Goal: Information Seeking & Learning: Get advice/opinions

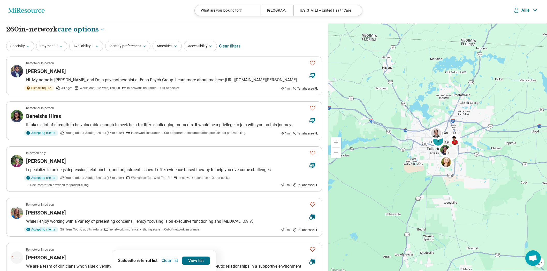
select select "***"
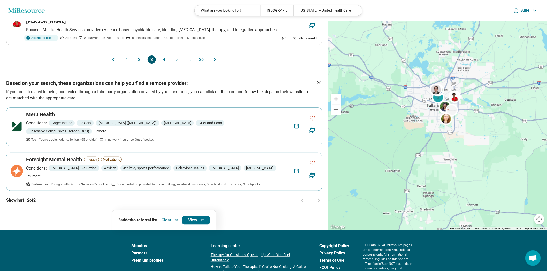
scroll to position [517, 0]
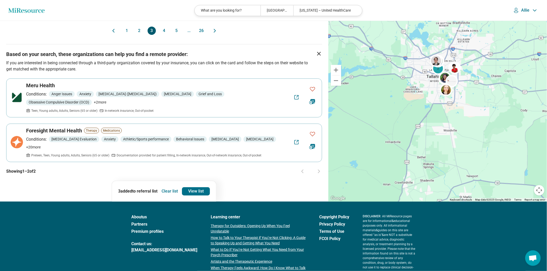
click at [136, 35] on button "2" at bounding box center [139, 31] width 8 height 8
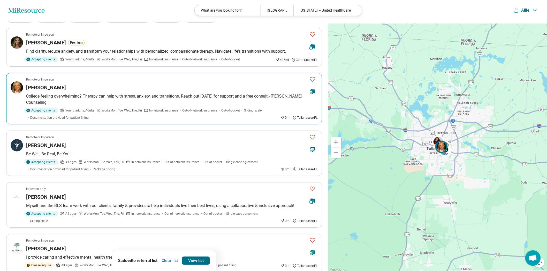
scroll to position [57, 0]
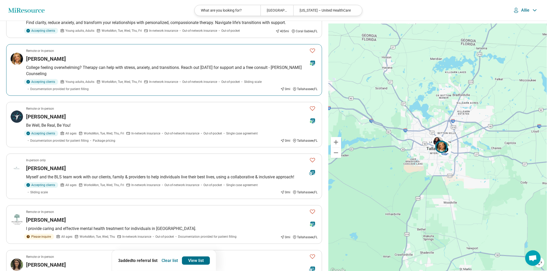
click at [264, 77] on p "College feeling overwhelming? Therapy can help with stress, anxiety, and transi…" at bounding box center [171, 71] width 291 height 12
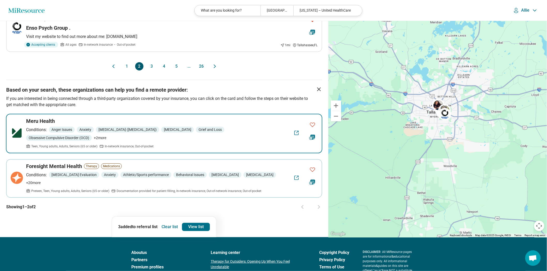
scroll to position [517, 0]
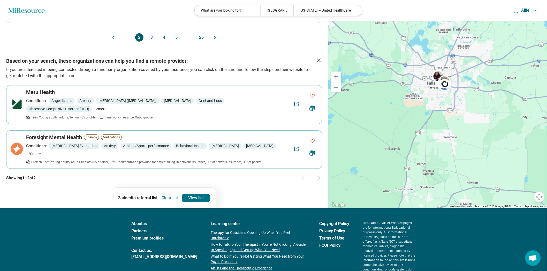
click at [149, 42] on button "3" at bounding box center [152, 37] width 8 height 8
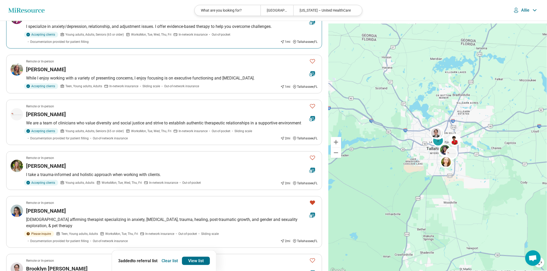
scroll to position [172, 0]
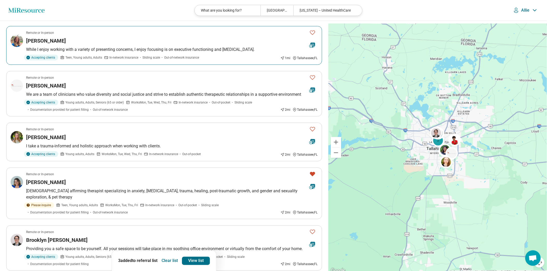
click at [191, 44] on div "[PERSON_NAME]" at bounding box center [165, 40] width 279 height 7
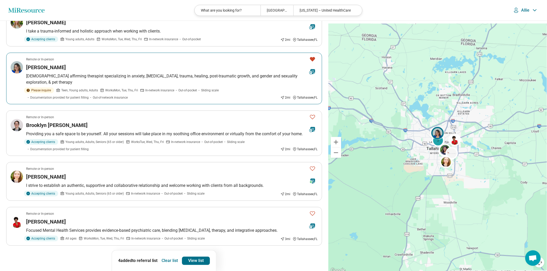
scroll to position [229, 0]
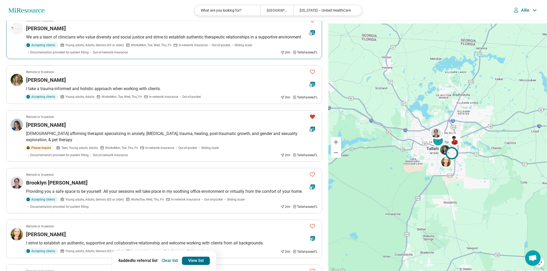
click at [310, 22] on icon "Favorite" at bounding box center [312, 20] width 5 height 4
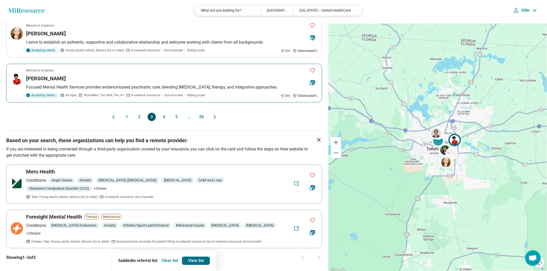
scroll to position [459, 0]
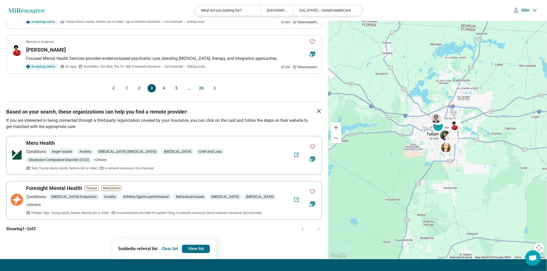
click at [164, 92] on button "4" at bounding box center [164, 88] width 8 height 8
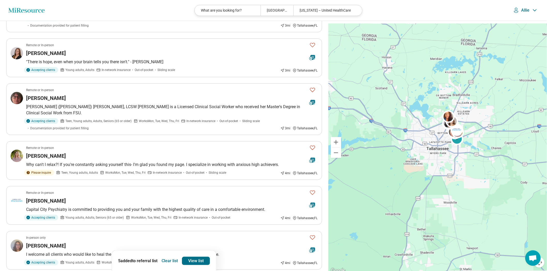
scroll to position [29, 0]
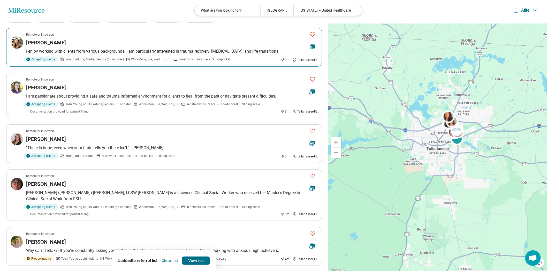
click at [309, 37] on icon "Favorite" at bounding box center [312, 34] width 6 height 6
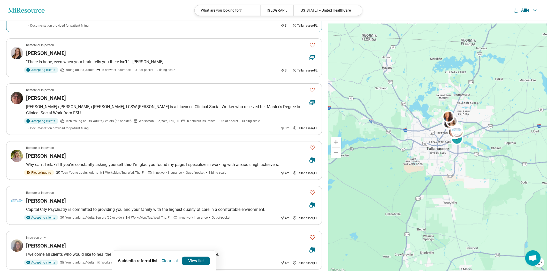
scroll to position [86, 0]
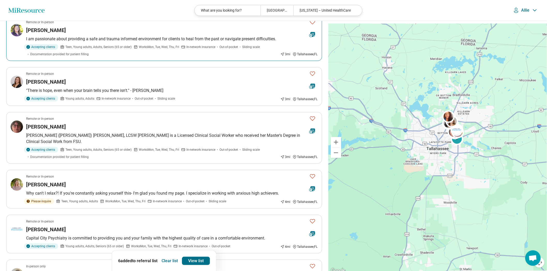
click at [310, 25] on icon "Favorite" at bounding box center [312, 22] width 6 height 6
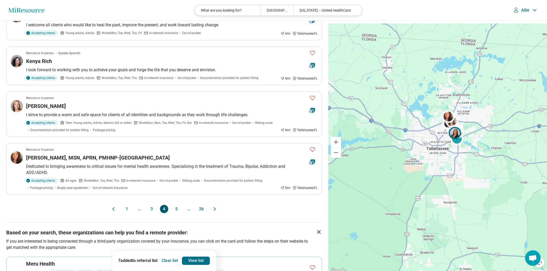
scroll to position [373, 0]
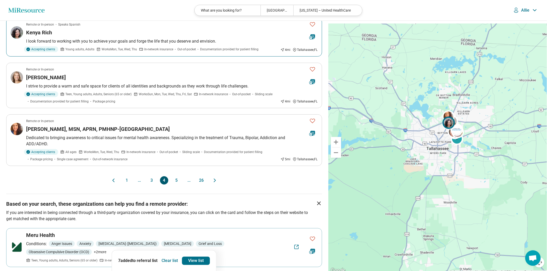
click at [309, 27] on icon "Favorite" at bounding box center [312, 24] width 6 height 6
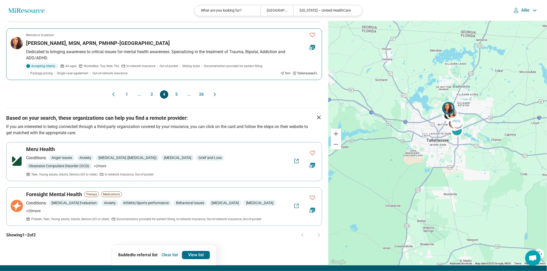
scroll to position [488, 0]
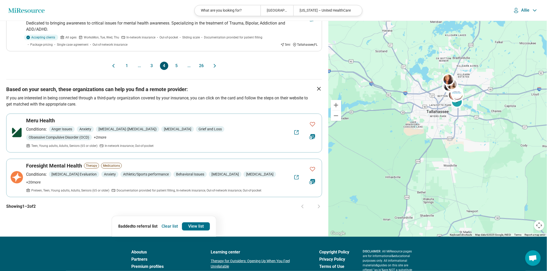
click at [174, 70] on button "5" at bounding box center [176, 66] width 8 height 8
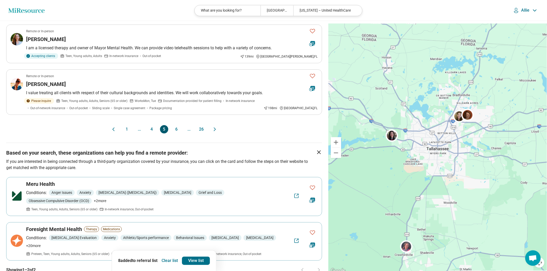
scroll to position [459, 0]
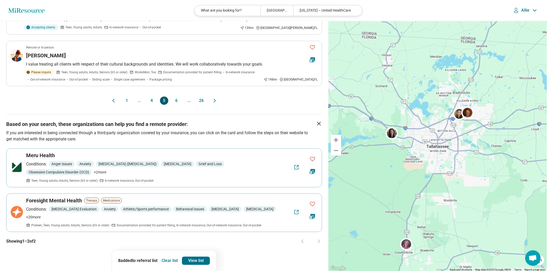
click at [177, 105] on button "6" at bounding box center [176, 101] width 8 height 8
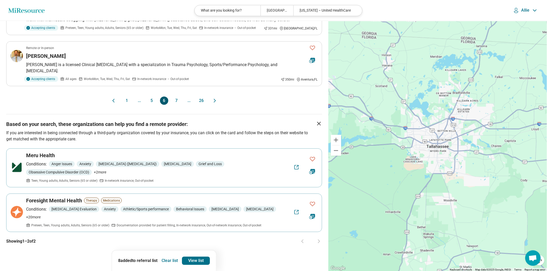
scroll to position [517, 0]
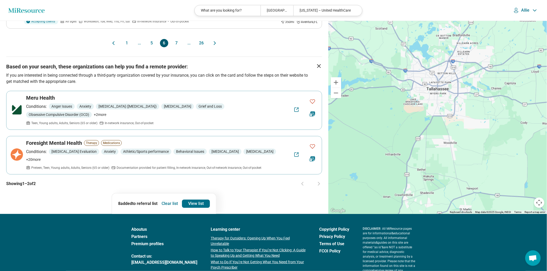
click at [179, 47] on button "7" at bounding box center [176, 43] width 8 height 8
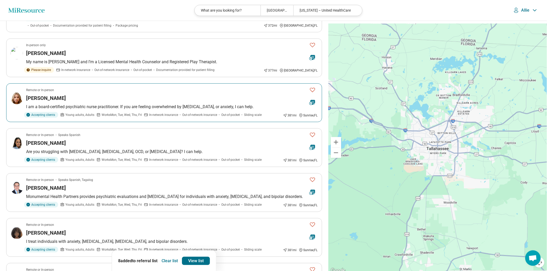
scroll to position [201, 0]
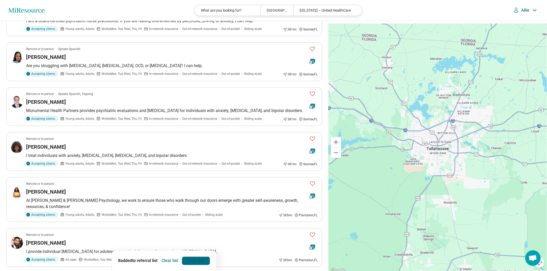
click at [206, 258] on link "View list" at bounding box center [196, 261] width 28 height 8
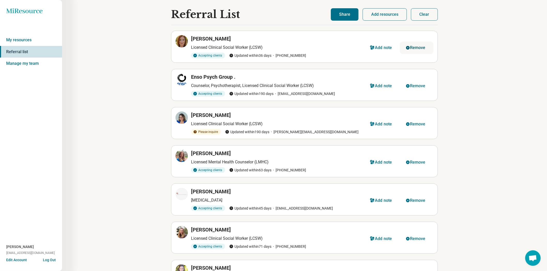
click at [420, 50] on div "Remove" at bounding box center [418, 48] width 16 height 4
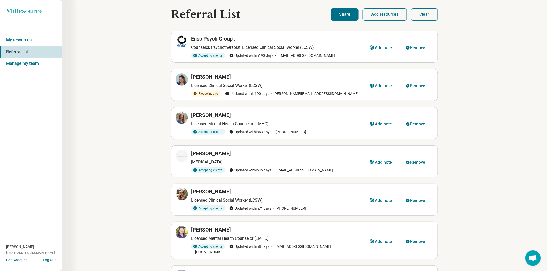
click at [420, 50] on div "Remove" at bounding box center [418, 48] width 16 height 4
click at [420, 84] on div "Remove" at bounding box center [418, 86] width 16 height 4
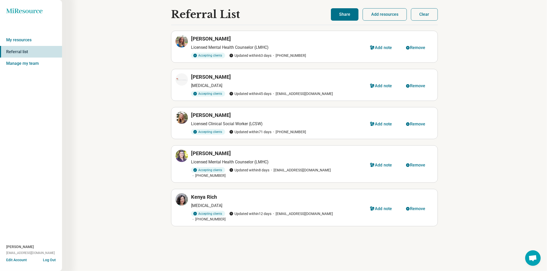
scroll to position [16, 0]
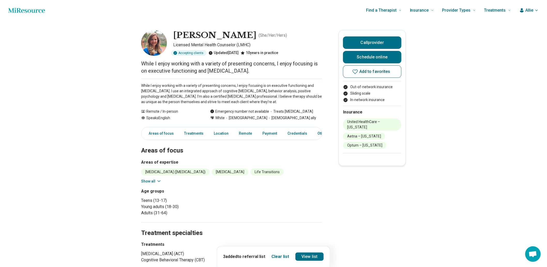
click at [361, 74] on span "Add to favorites" at bounding box center [374, 72] width 31 height 4
